Goal: Navigation & Orientation: Find specific page/section

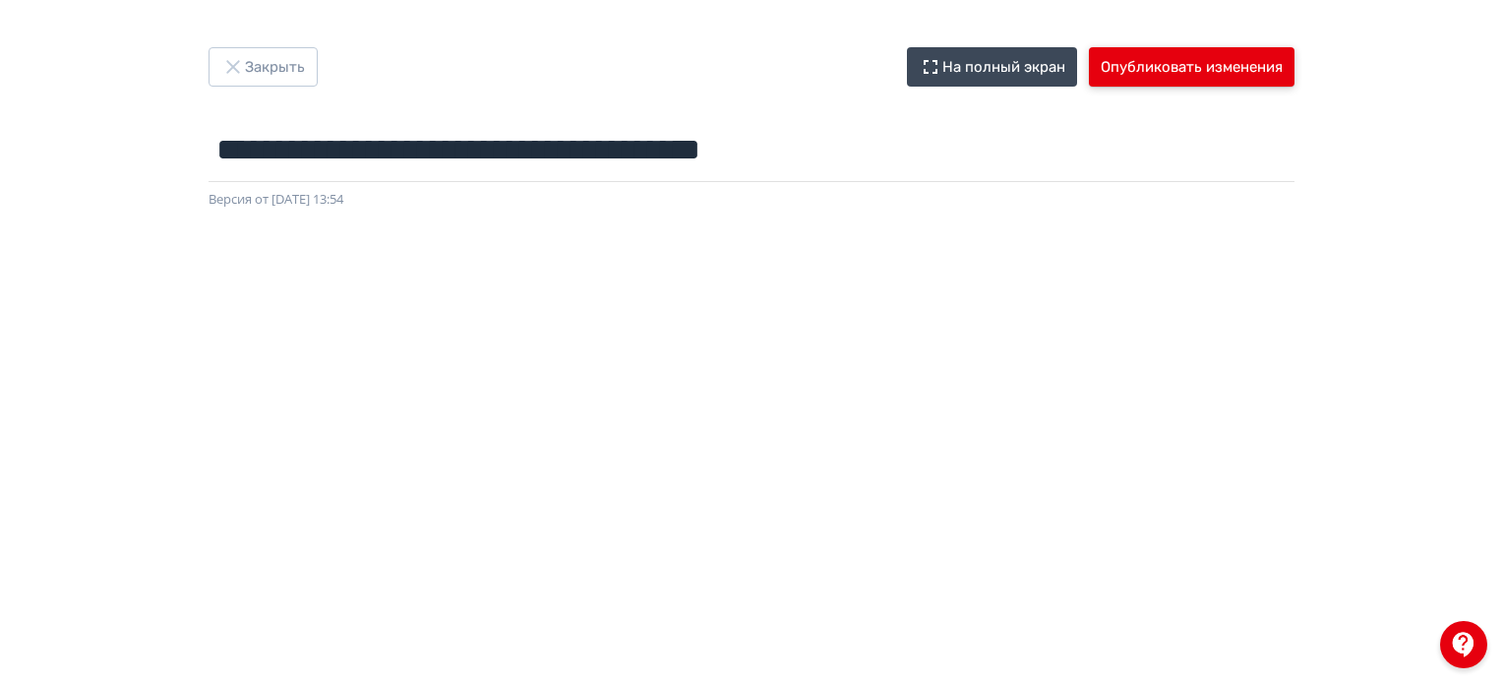
click at [1184, 84] on button "Опубликовать изменения" at bounding box center [1192, 66] width 206 height 39
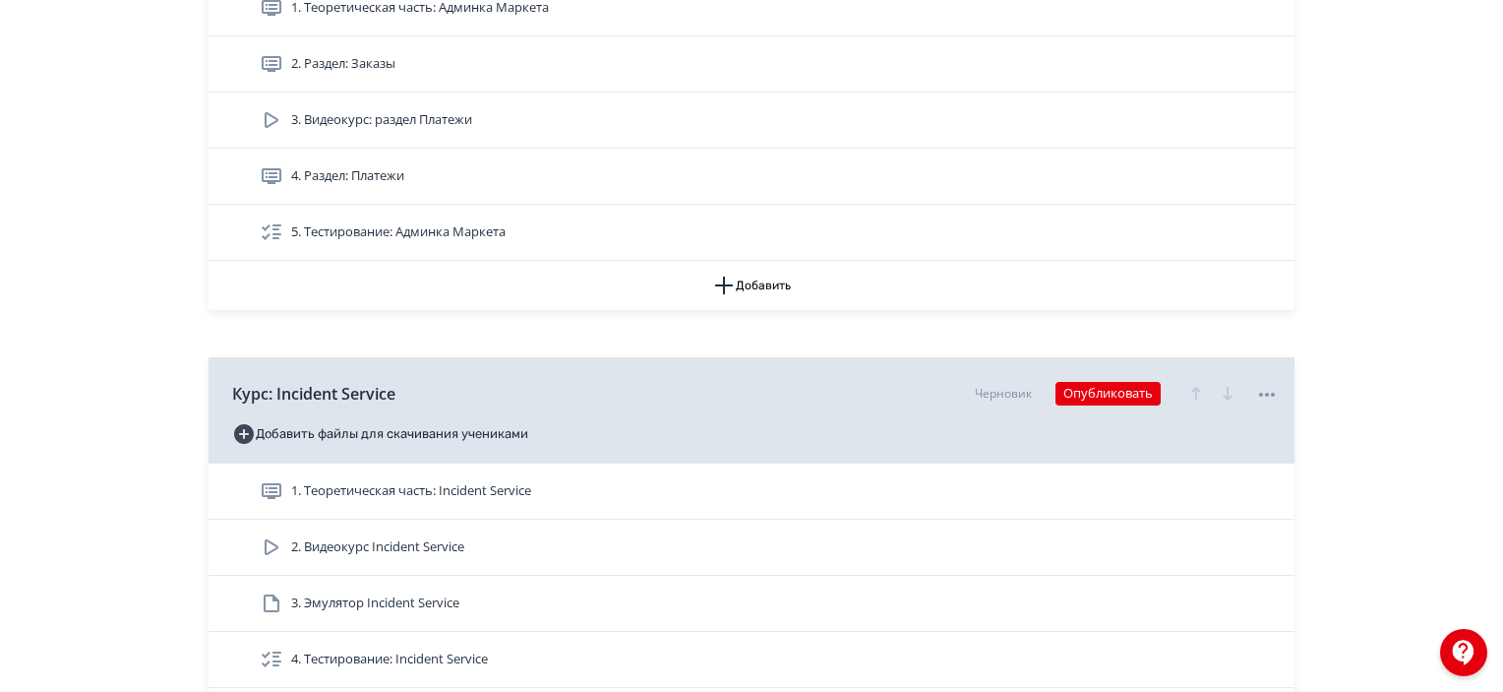
scroll to position [3541, 0]
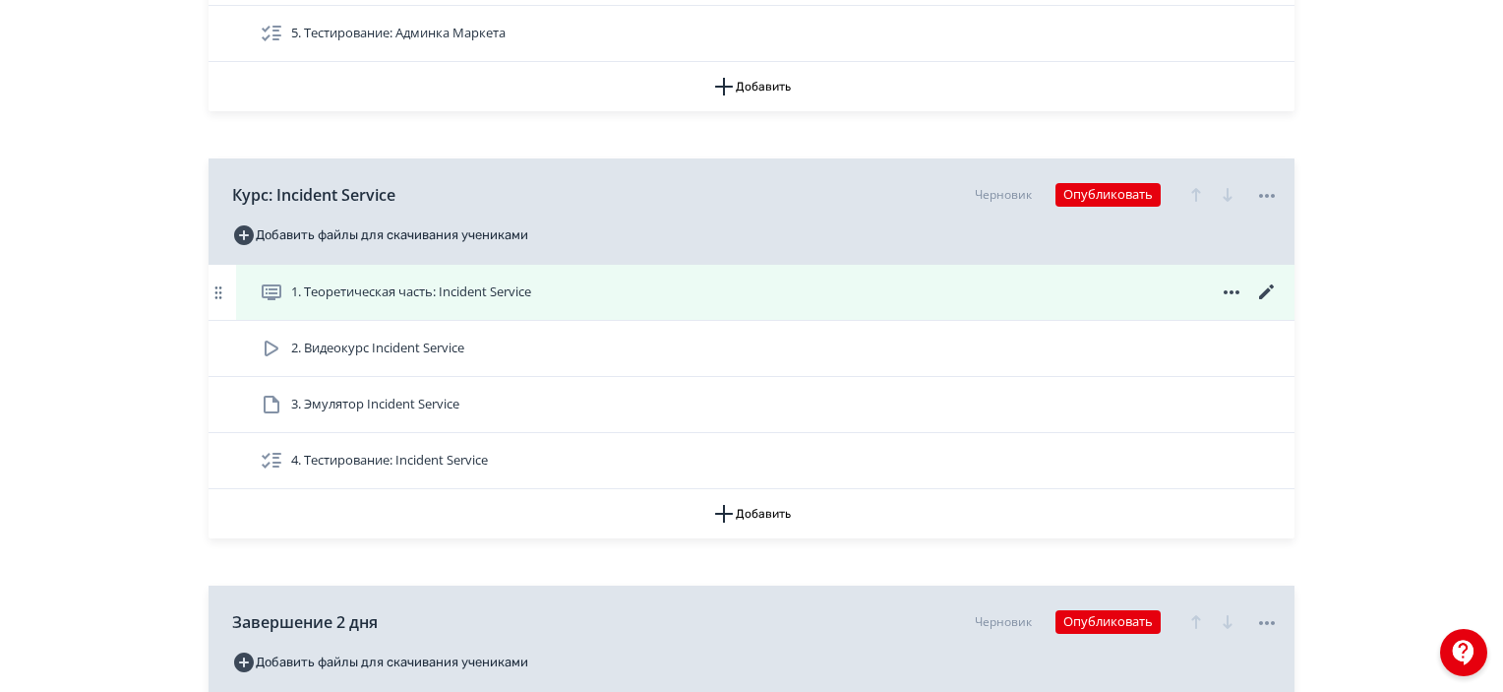
click at [1261, 290] on icon at bounding box center [1267, 292] width 24 height 24
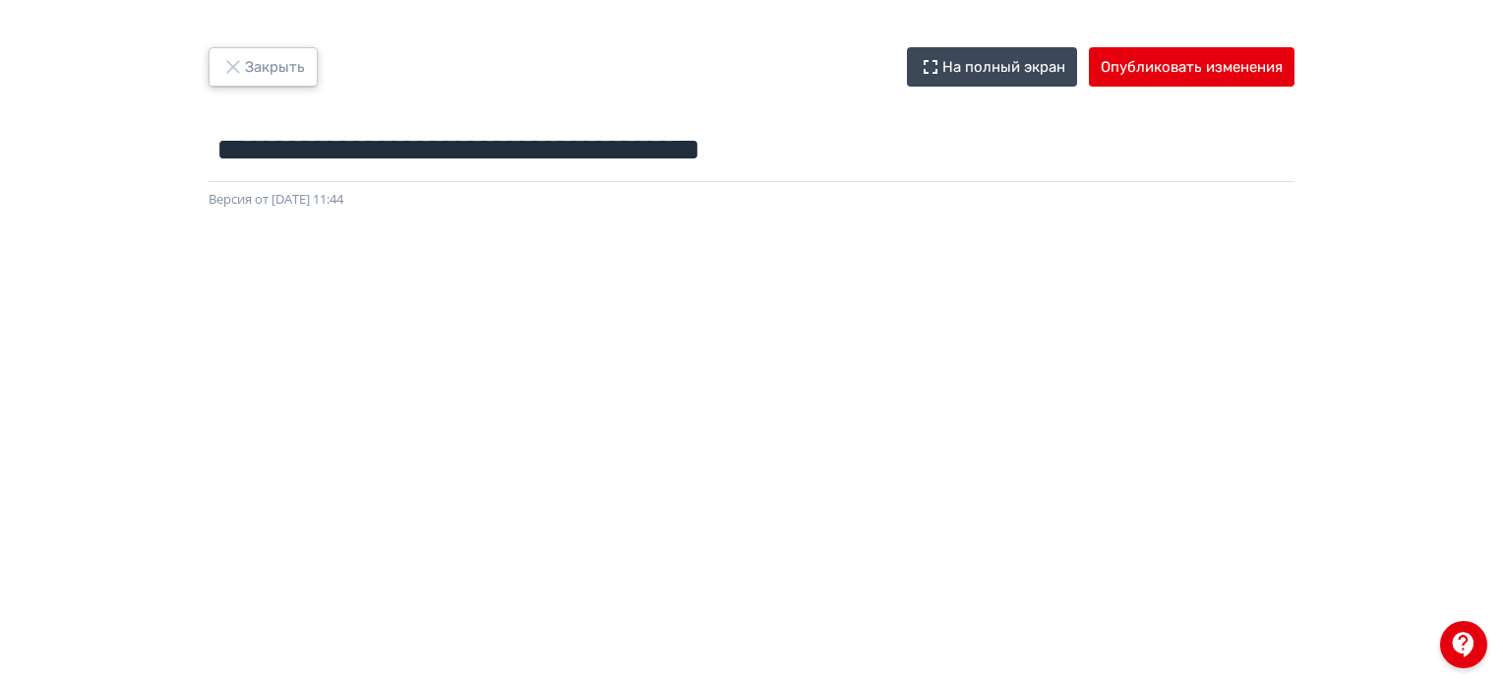
click at [242, 82] on button "Закрыть" at bounding box center [263, 66] width 109 height 39
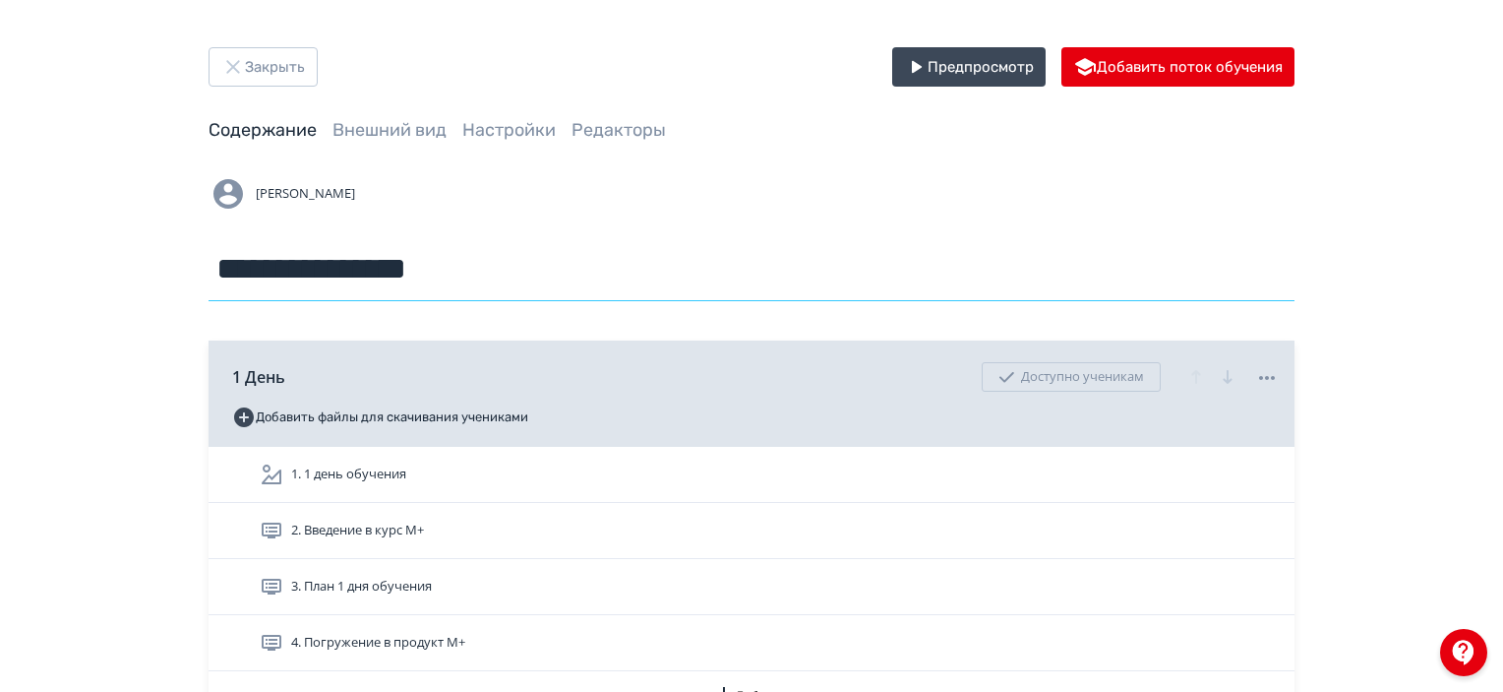
click at [878, 243] on input "**********" at bounding box center [752, 269] width 1086 height 64
click at [325, 66] on div "Закрыть Предпросмотр Добавить поток обучения" at bounding box center [752, 66] width 1086 height 39
click at [294, 66] on button "Закрыть" at bounding box center [263, 66] width 109 height 39
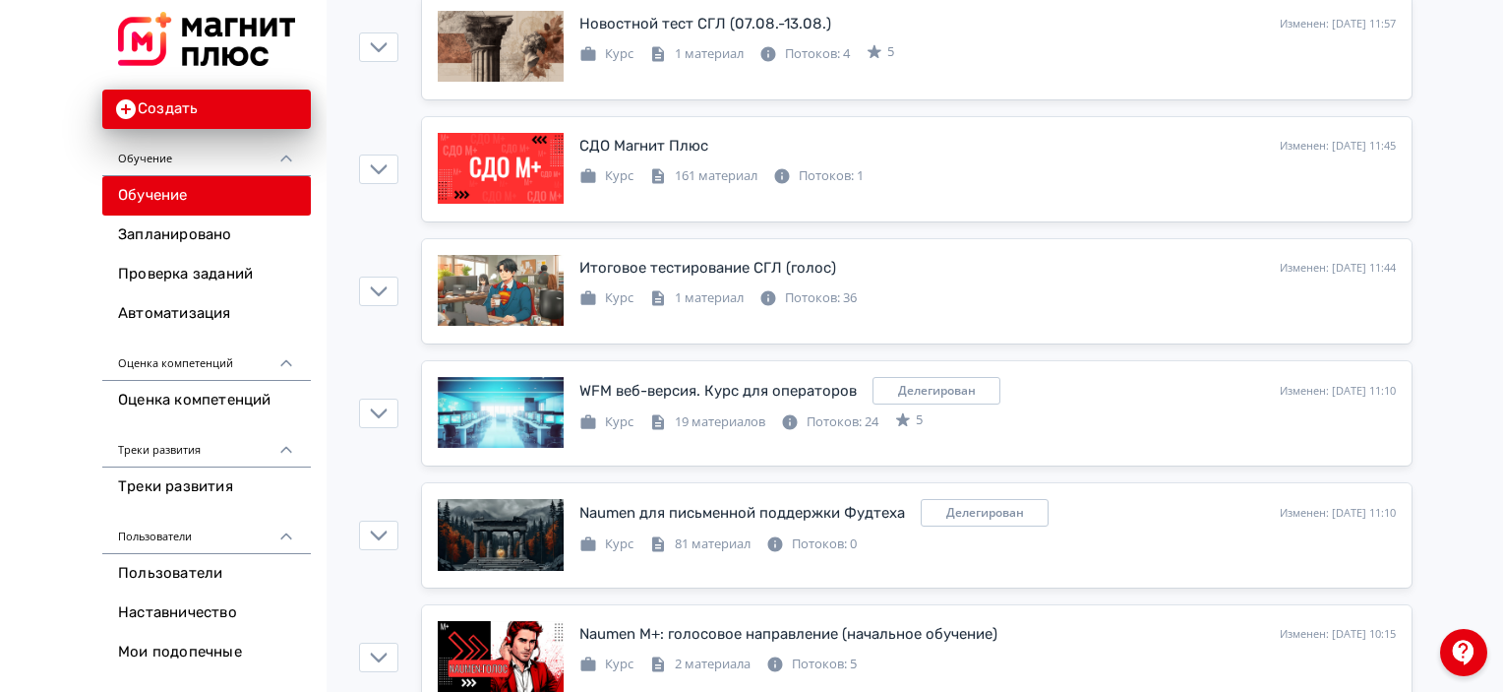
scroll to position [393, 0]
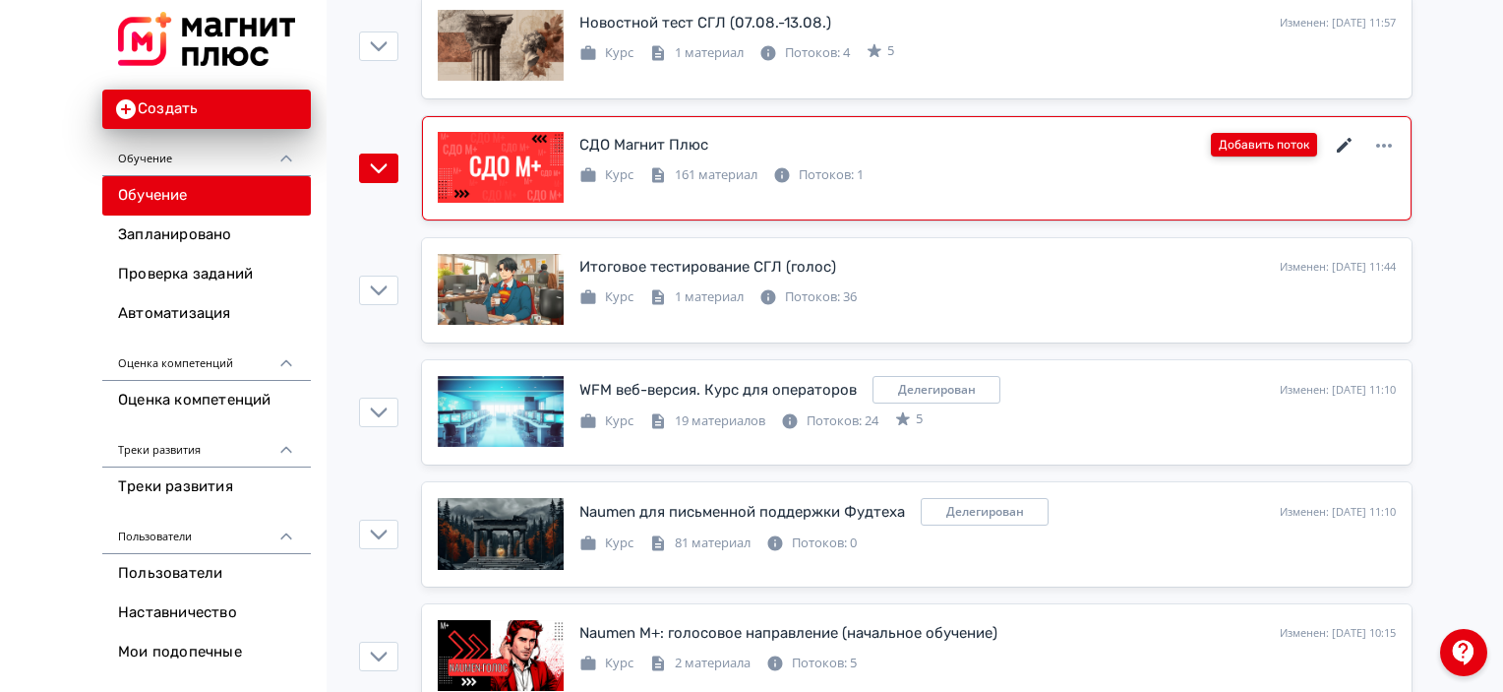
drag, startPoint x: 1336, startPoint y: 146, endPoint x: 1295, endPoint y: 152, distance: 41.9
click at [1336, 146] on icon at bounding box center [1345, 146] width 24 height 24
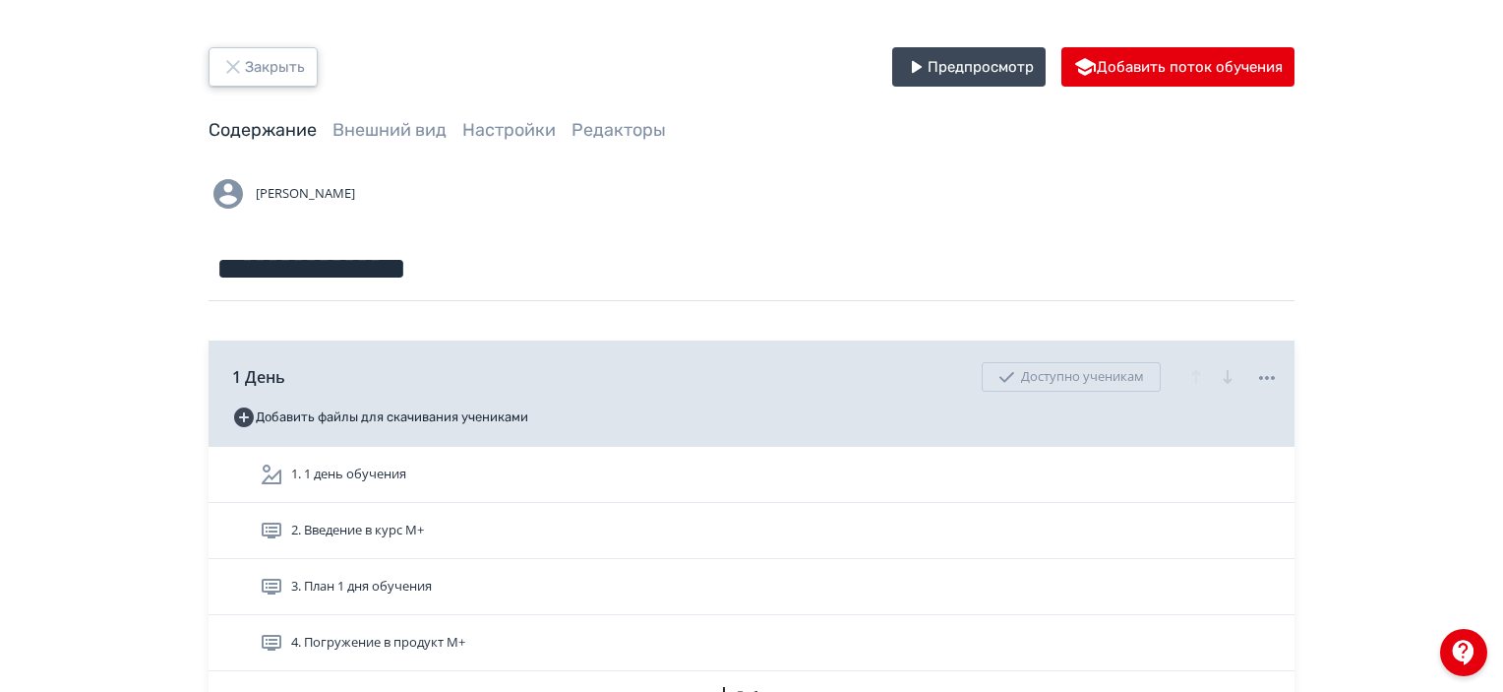
click at [294, 62] on button "Закрыть" at bounding box center [263, 66] width 109 height 39
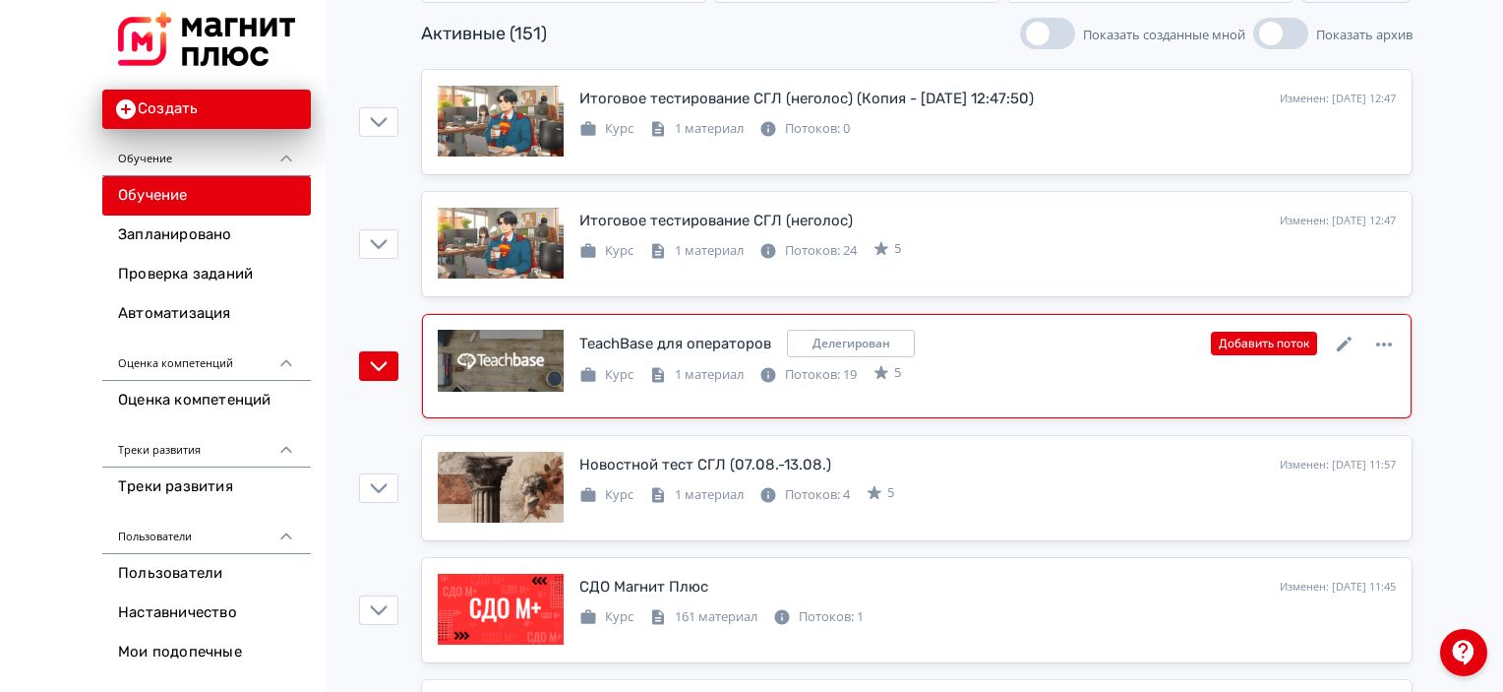
scroll to position [197, 0]
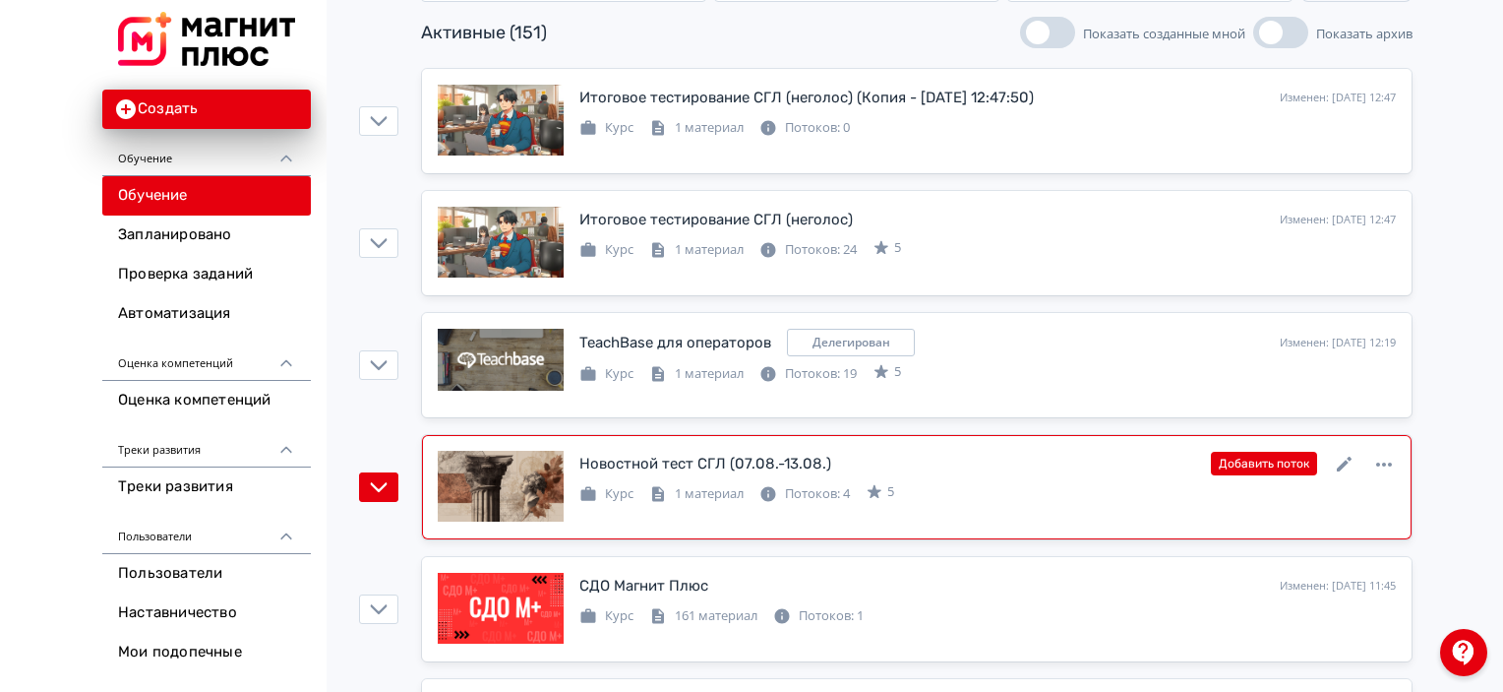
click at [859, 514] on div "Новостной тест СГЛ (07.08.-13.08.) Изменен: [DATE] 11:57 Добавить поток Курс 1 …" at bounding box center [917, 487] width 958 height 73
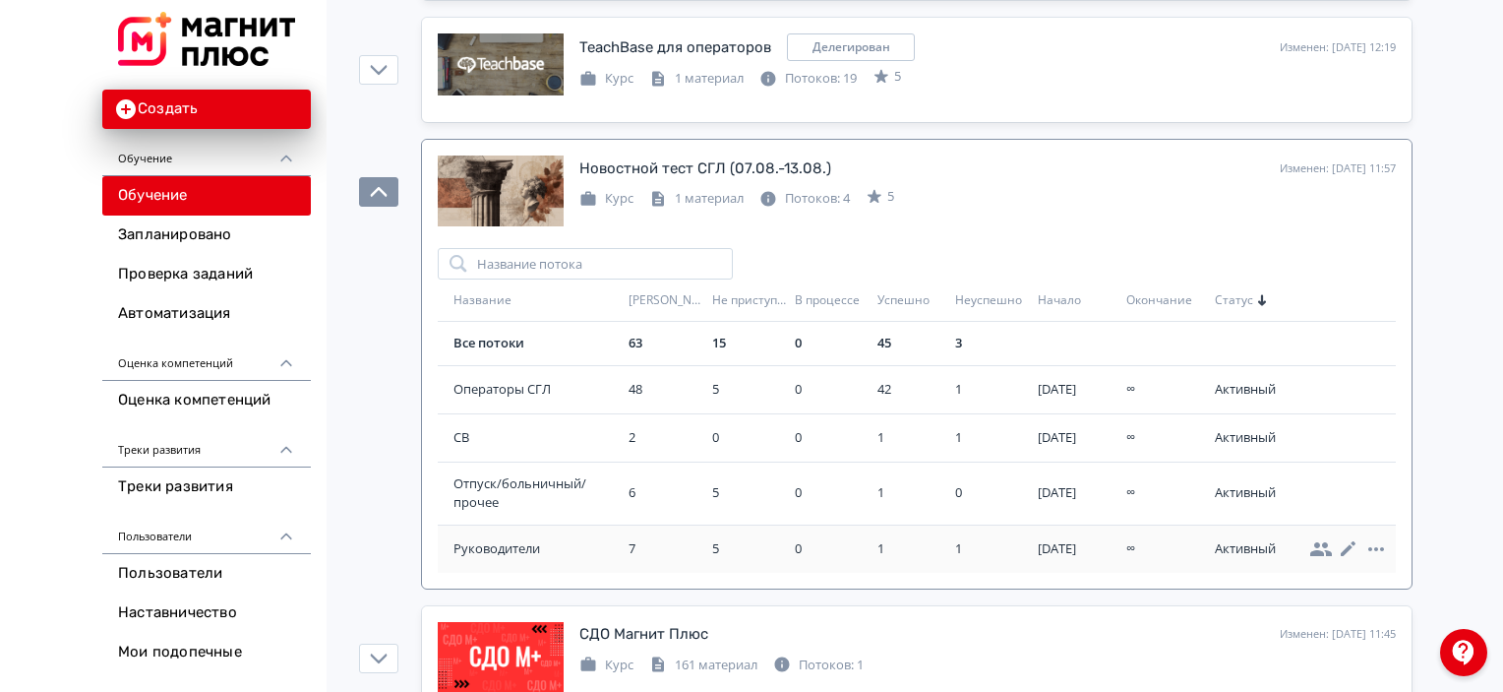
scroll to position [787, 0]
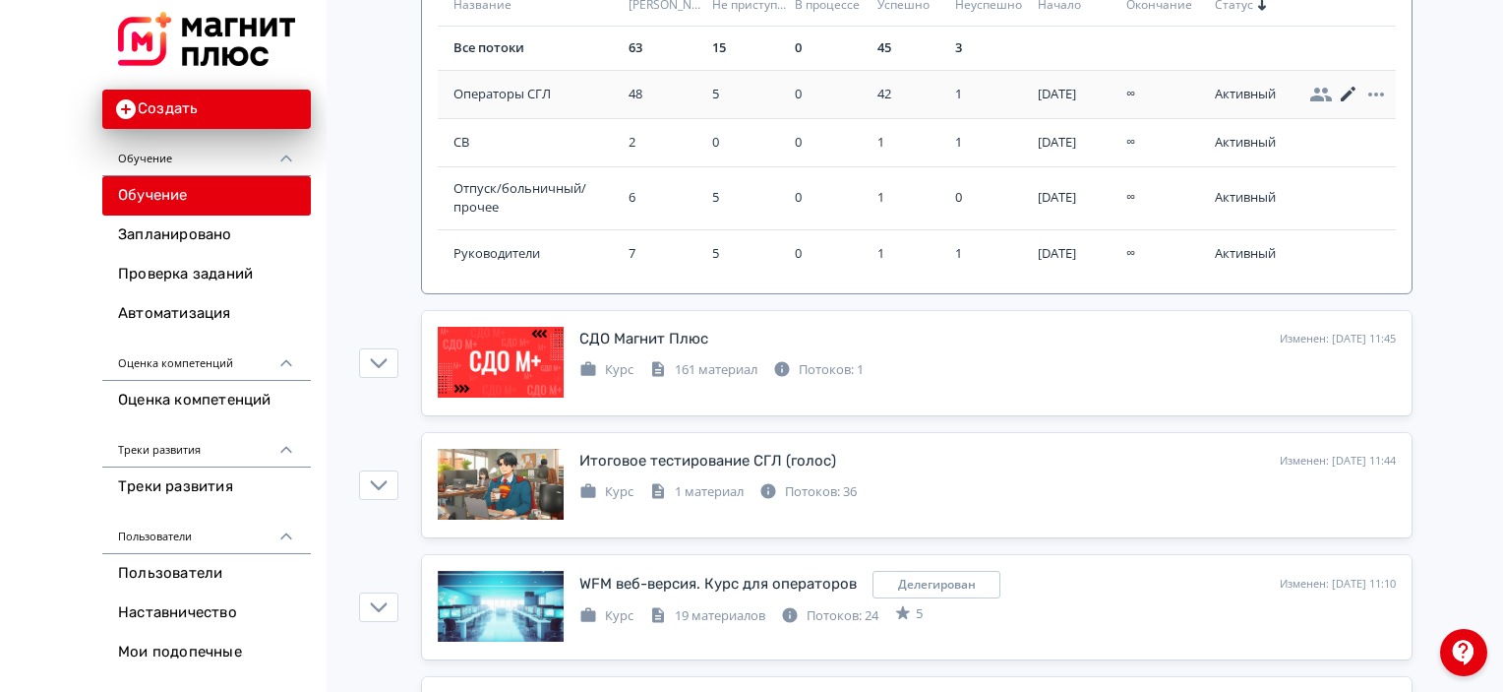
click at [1356, 90] on icon at bounding box center [1349, 95] width 24 height 24
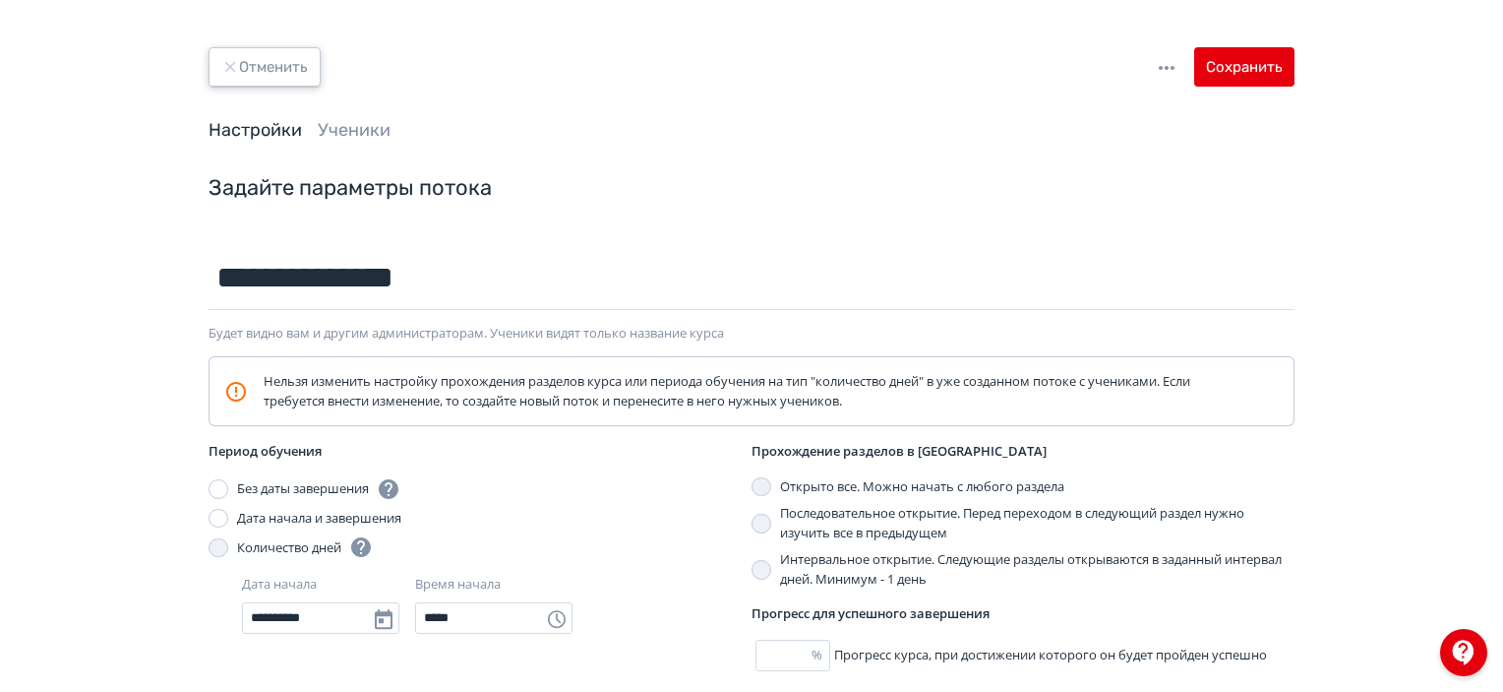
click at [275, 66] on button "Отменить" at bounding box center [265, 66] width 112 height 39
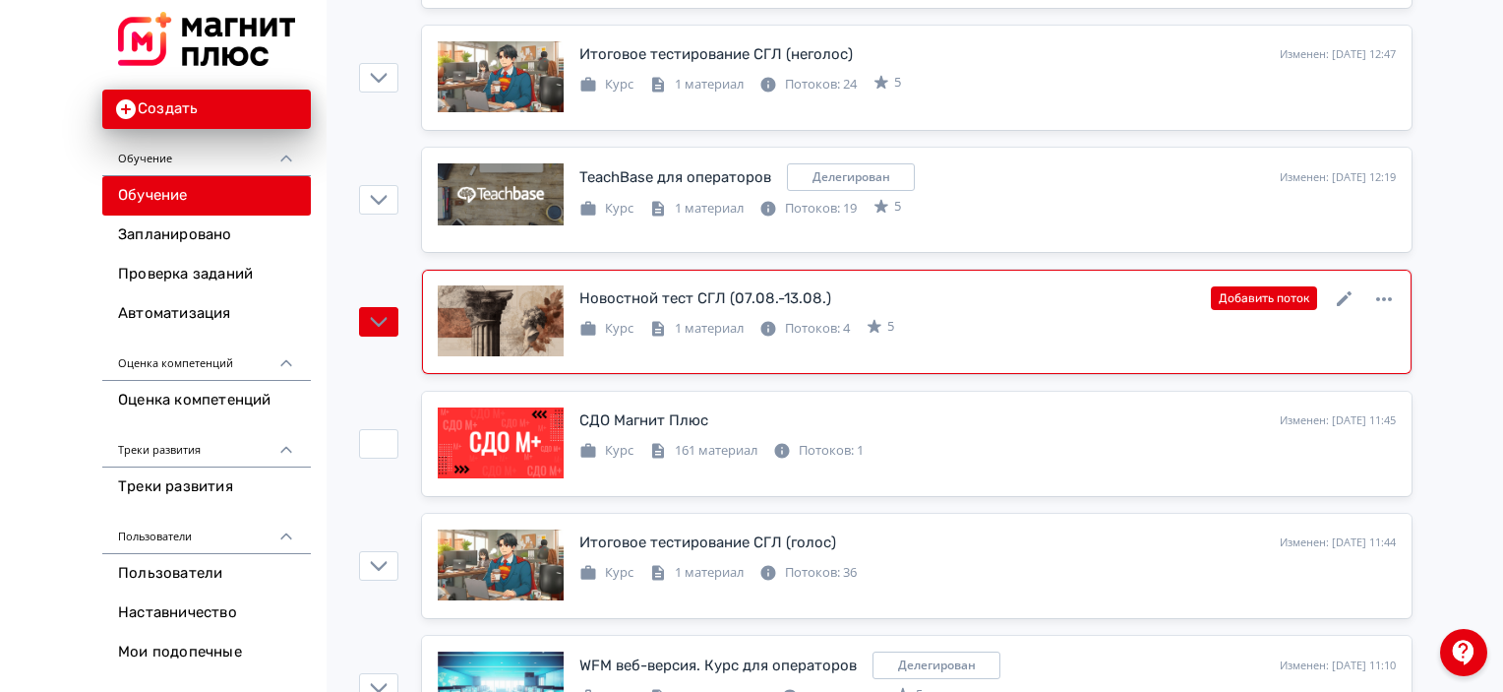
scroll to position [393, 0]
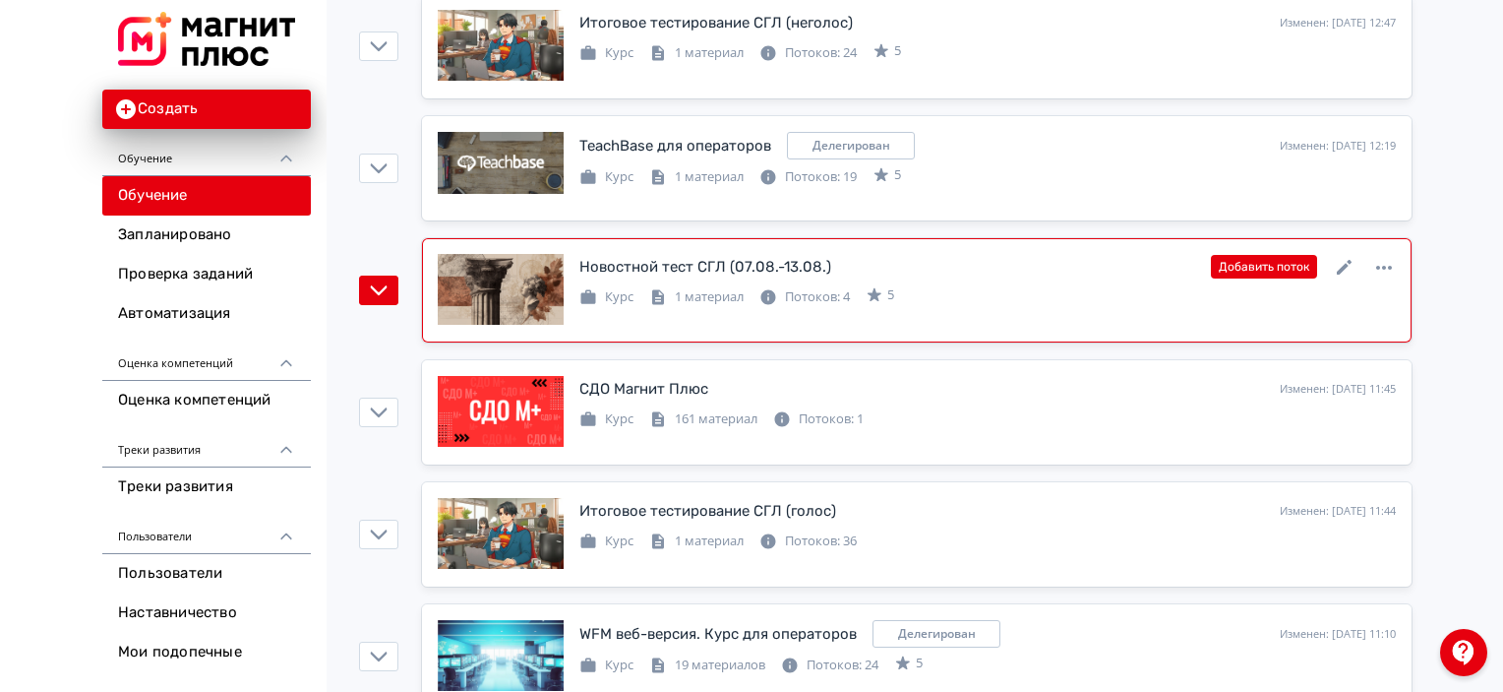
click at [938, 283] on div "Курс 1 материал Потоков: 4 5" at bounding box center [987, 295] width 816 height 24
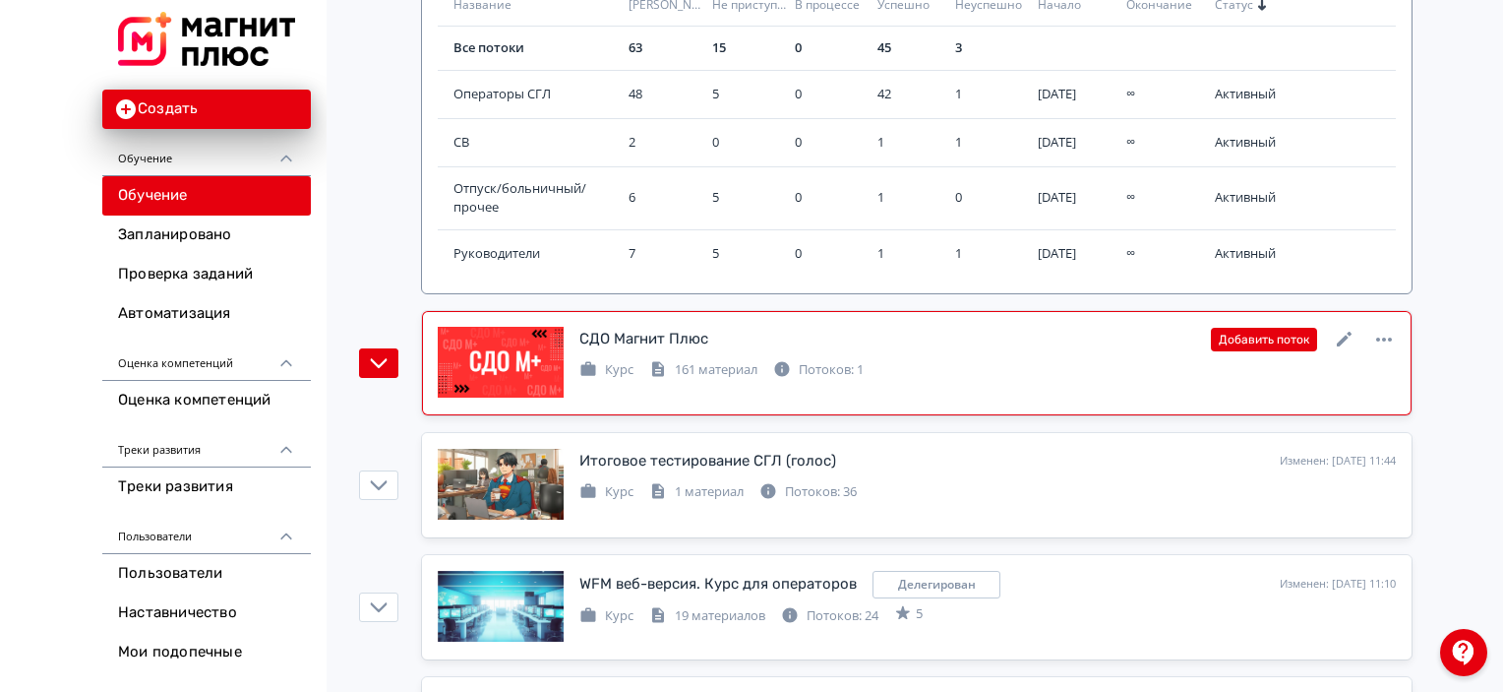
scroll to position [885, 0]
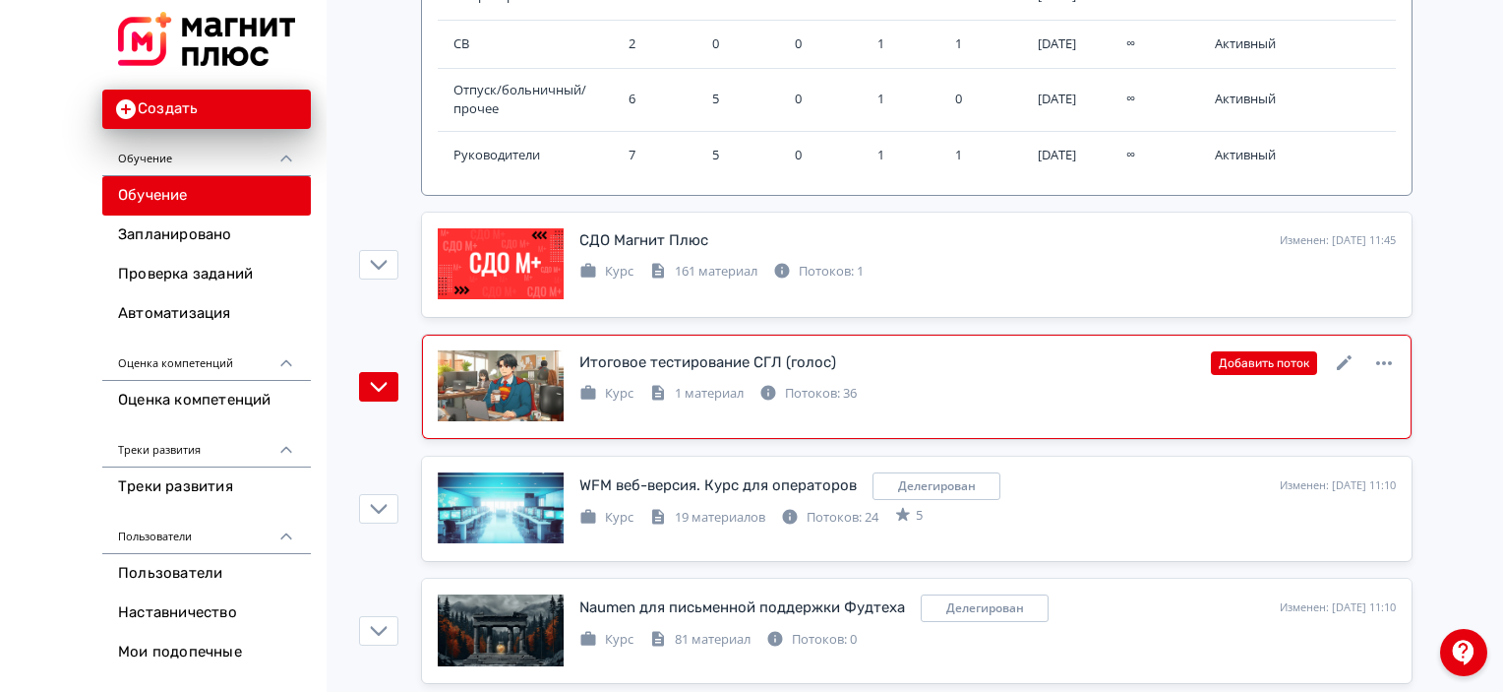
click at [895, 337] on link "Итоговое тестирование СГЛ (голос) Изменен: [DATE] 11:44 Добавить поток Курс 1 м…" at bounding box center [917, 386] width 990 height 104
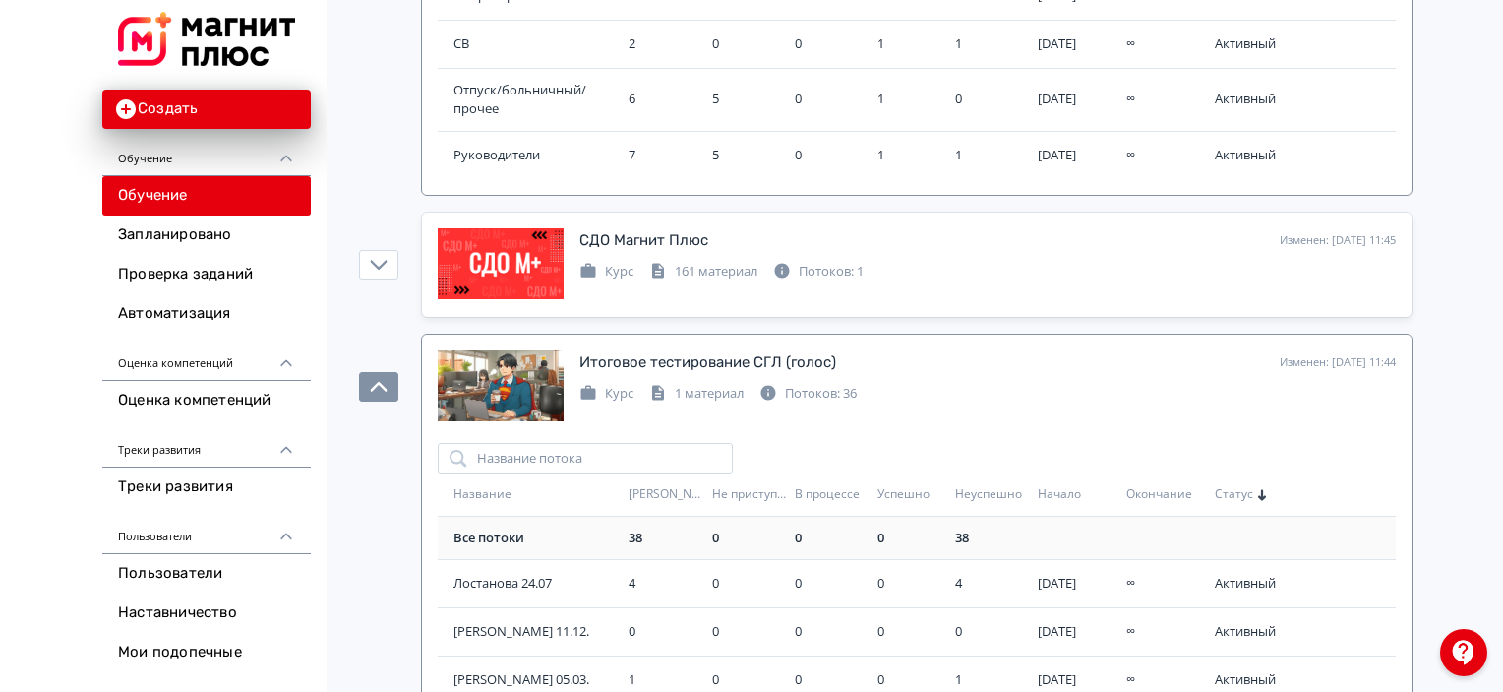
scroll to position [1180, 0]
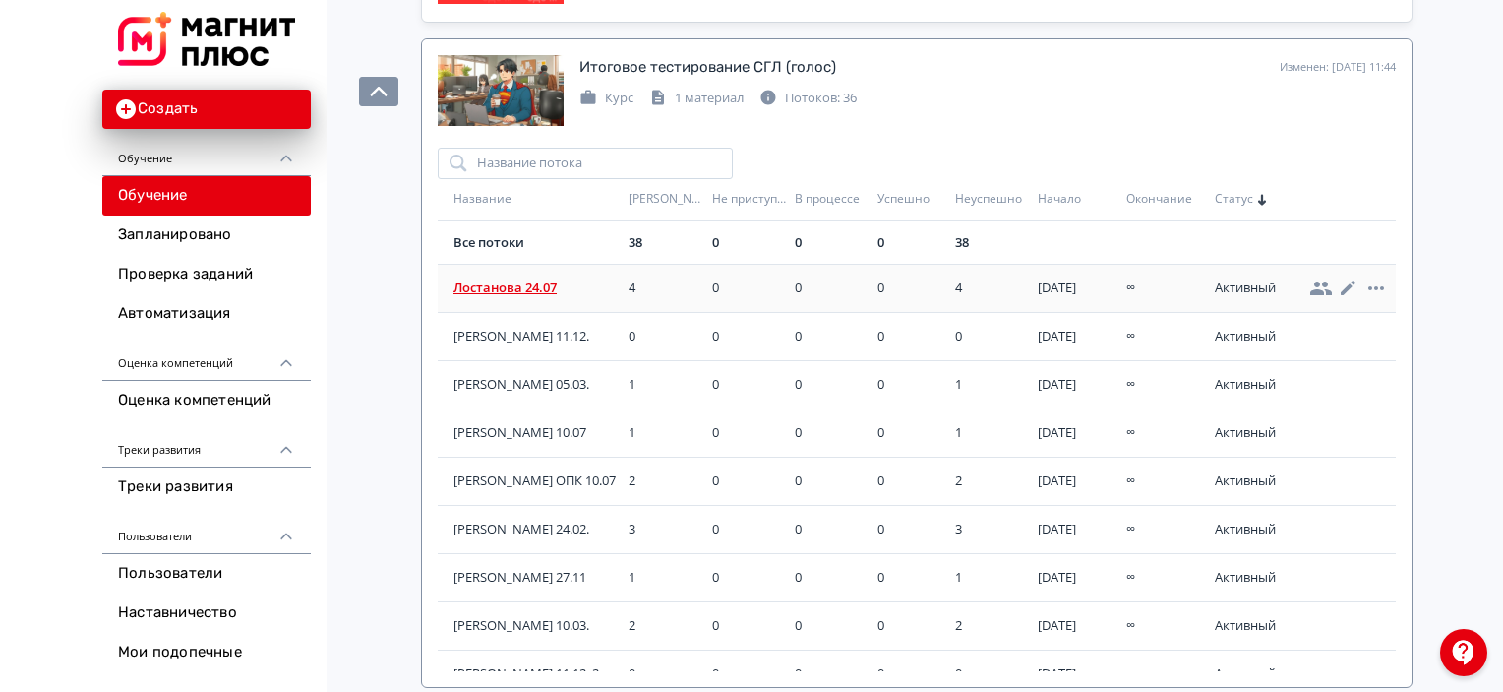
click at [537, 293] on span "Лостанова 24.07" at bounding box center [536, 288] width 167 height 20
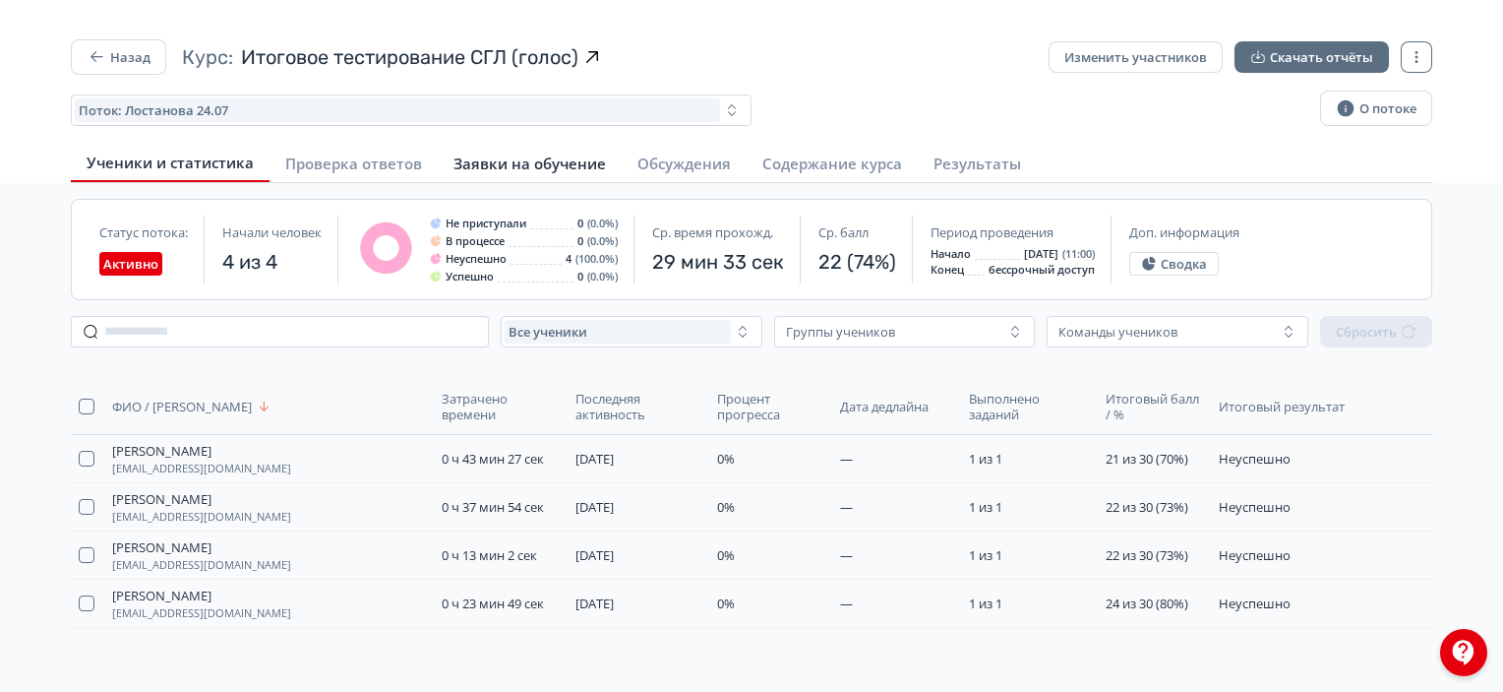
click at [598, 164] on span "Заявки на обучение" at bounding box center [529, 163] width 152 height 20
click at [677, 164] on span "Обсуждения" at bounding box center [683, 163] width 93 height 20
